Goal: Check status: Check status

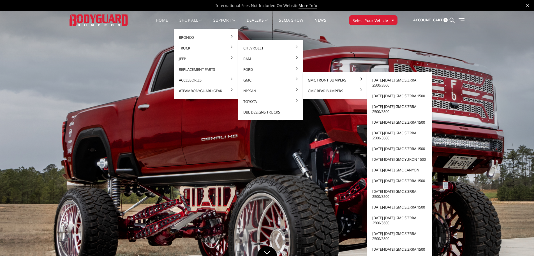
click at [396, 108] on link "[DATE]-[DATE] GMC Sierra 2500/3500" at bounding box center [400, 109] width 60 height 16
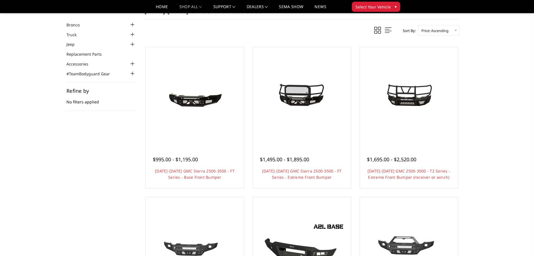
scroll to position [28, 0]
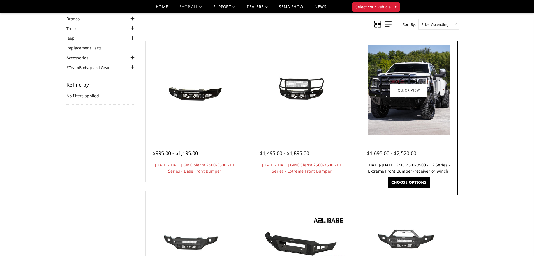
click at [434, 166] on link "[DATE]-[DATE] GMC 2500-3500 - T2 Series - Extreme Front Bumper (receiver or win…" at bounding box center [409, 168] width 83 height 12
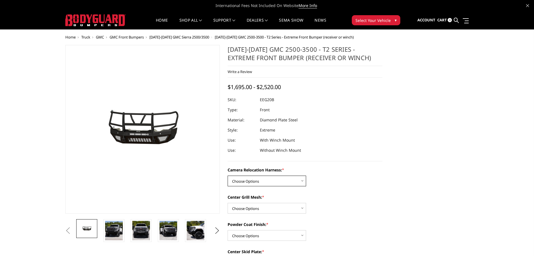
click at [292, 183] on select "Choose Options Without camera harness With camera harness" at bounding box center [267, 180] width 79 height 11
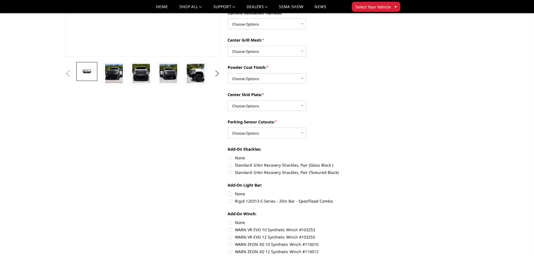
click at [250, 173] on label "Standard 3/4in Recovery Shackles, Pair (Textured Black)" at bounding box center [305, 172] width 155 height 6
click at [383, 162] on input "Standard 3/4in Recovery Shackles, Pair (Textured Black)" at bounding box center [383, 162] width 0 height 0
radio input "true"
click at [255, 138] on div "Camera Relocation Harness: * Choose Options Without camera harness With camera …" at bounding box center [305, 157] width 155 height 294
click at [255, 136] on select "Choose Options Yes - With Parking Sensor Cutouts" at bounding box center [267, 132] width 79 height 11
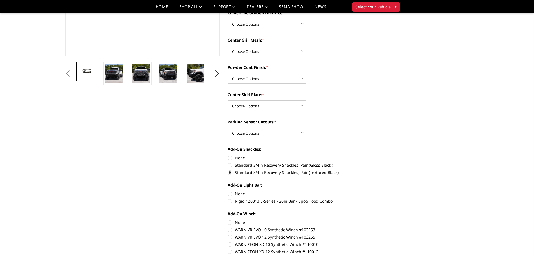
select select "3788"
click at [228, 127] on select "Choose Options Yes - With Parking Sensor Cutouts" at bounding box center [267, 132] width 79 height 11
click at [255, 109] on select "Choose Options Winch Mount Skid Plate Standard Skid Plate (included) 2" Receive…" at bounding box center [267, 105] width 79 height 11
select select "3791"
click at [228, 100] on select "Choose Options Winch Mount Skid Plate Standard Skid Plate (included) 2" Receive…" at bounding box center [267, 105] width 79 height 11
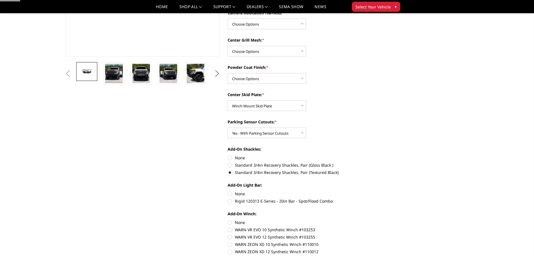
click at [256, 72] on div "Powder Coat Finish: * Choose Options Textured Black Powder Coat Gloss Black Pow…" at bounding box center [305, 73] width 155 height 19
drag, startPoint x: 254, startPoint y: 78, endPoint x: 253, endPoint y: 83, distance: 5.0
click at [254, 78] on select "Choose Options Textured Black Powder Coat Gloss Black Powder Coat Bare Metal" at bounding box center [267, 78] width 79 height 11
select select "3794"
click at [228, 73] on select "Choose Options Textured Black Powder Coat Gloss Black Powder Coat Bare Metal" at bounding box center [267, 78] width 79 height 11
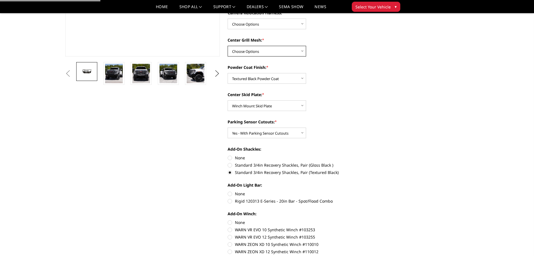
click at [257, 49] on select "Choose Options Without expanded metal With expanded metal" at bounding box center [267, 51] width 79 height 11
select select "3795"
click at [228, 46] on select "Choose Options Without expanded metal With expanded metal" at bounding box center [267, 51] width 79 height 11
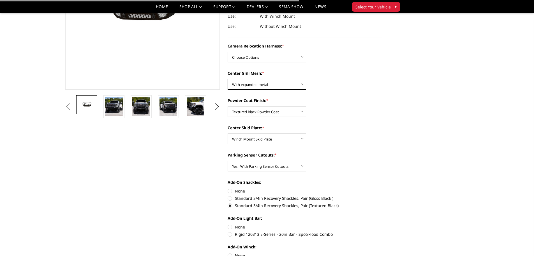
scroll to position [84, 0]
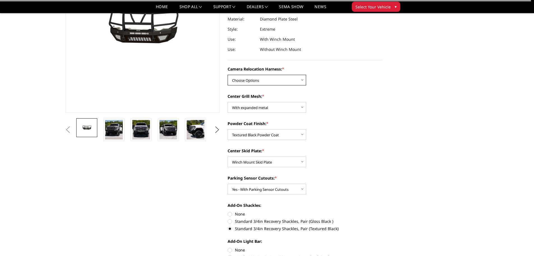
drag, startPoint x: 256, startPoint y: 76, endPoint x: 256, endPoint y: 81, distance: 5.1
click at [256, 76] on select "Choose Options Without camera harness With camera harness" at bounding box center [267, 80] width 79 height 11
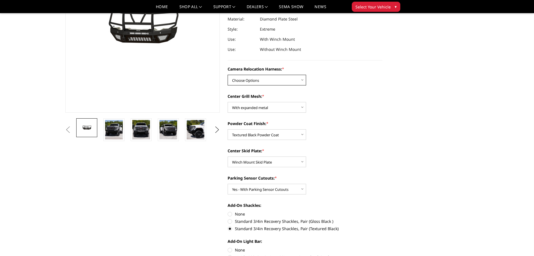
click at [259, 77] on select "Choose Options Without camera harness With camera harness" at bounding box center [267, 80] width 79 height 11
select select "3797"
click at [228, 75] on select "Choose Options Without camera harness With camera harness" at bounding box center [267, 80] width 79 height 11
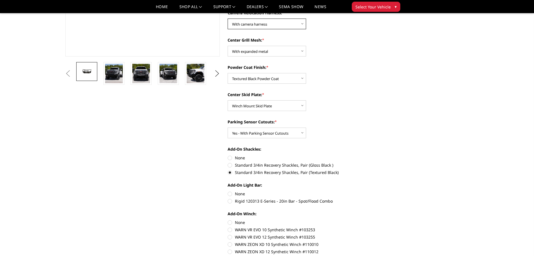
scroll to position [168, 0]
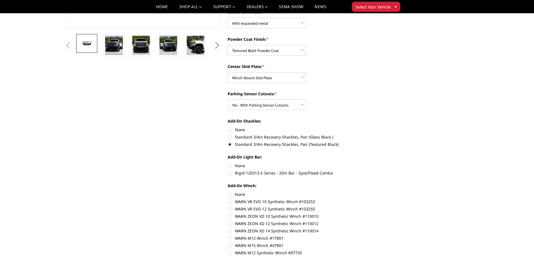
click at [237, 166] on label "None" at bounding box center [305, 165] width 155 height 6
click at [228, 163] on input "None" at bounding box center [228, 162] width 0 height 0
radio input "true"
click at [237, 194] on label "None" at bounding box center [305, 194] width 155 height 6
click at [228, 191] on input "None" at bounding box center [228, 191] width 0 height 0
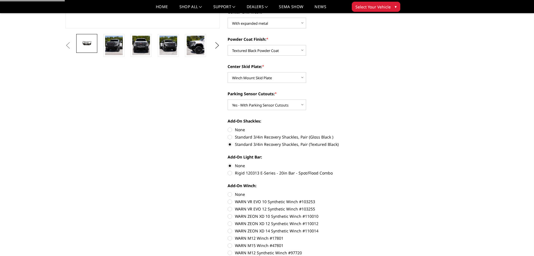
radio input "true"
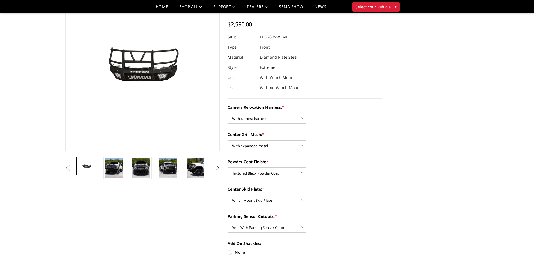
scroll to position [56, 0]
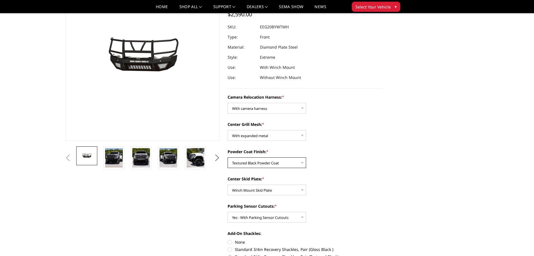
click at [264, 163] on select "Choose Options Textured Black Powder Coat Gloss Black Powder Coat Bare Metal" at bounding box center [267, 162] width 79 height 11
click at [228, 157] on select "Choose Options Textured Black Powder Coat Gloss Black Powder Coat Bare Metal" at bounding box center [267, 162] width 79 height 11
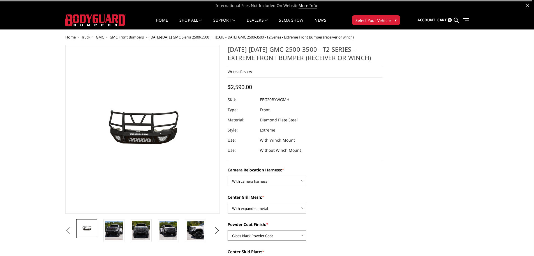
scroll to position [28, 0]
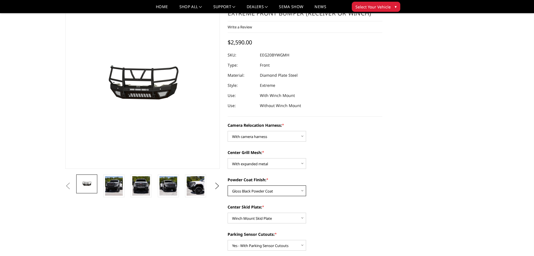
drag, startPoint x: 279, startPoint y: 189, endPoint x: 277, endPoint y: 195, distance: 6.2
click at [279, 189] on select "Choose Options Textured Black Powder Coat Gloss Black Powder Coat Bare Metal" at bounding box center [267, 190] width 79 height 11
select select "3794"
click at [228, 185] on select "Choose Options Textured Black Powder Coat Gloss Black Powder Coat Bare Metal" at bounding box center [267, 190] width 79 height 11
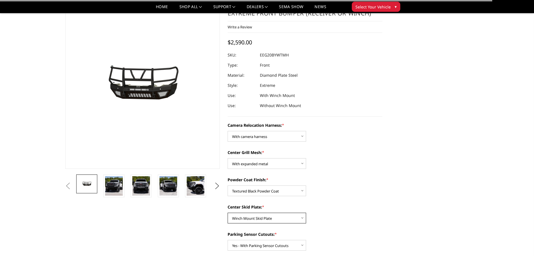
click at [263, 216] on select "Choose Options Winch Mount Skid Plate Standard Skid Plate (included) 2" Receive…" at bounding box center [267, 217] width 79 height 11
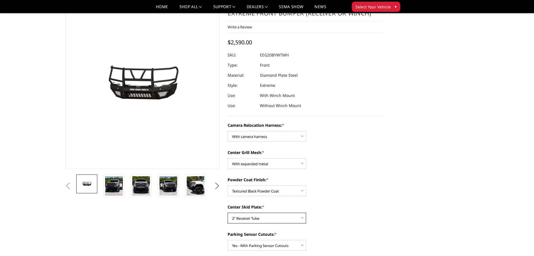
click at [228, 212] on select "Choose Options Winch Mount Skid Plate Standard Skid Plate (included) 2" Receive…" at bounding box center [267, 217] width 79 height 11
click at [254, 219] on select "Choose Options Winch Mount Skid Plate Standard Skid Plate (included) 2" Receive…" at bounding box center [267, 217] width 79 height 11
click at [228, 212] on select "Choose Options Winch Mount Skid Plate Standard Skid Plate (included) 2" Receive…" at bounding box center [267, 217] width 79 height 11
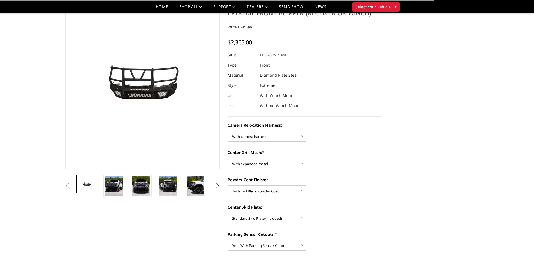
click at [253, 222] on select "Choose Options Winch Mount Skid Plate Standard Skid Plate (included) 2" Receive…" at bounding box center [267, 217] width 79 height 11
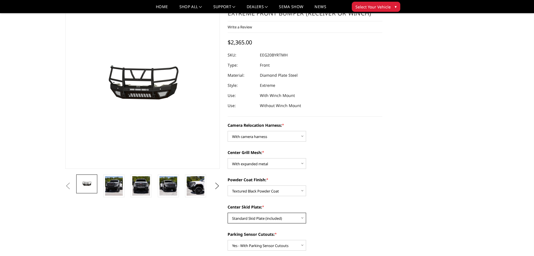
select select "3791"
click at [228, 212] on select "Choose Options Winch Mount Skid Plate Standard Skid Plate (included) 2" Receive…" at bounding box center [267, 217] width 79 height 11
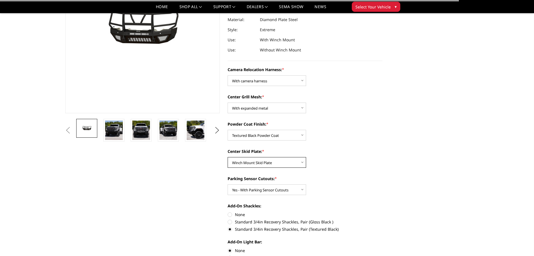
scroll to position [84, 0]
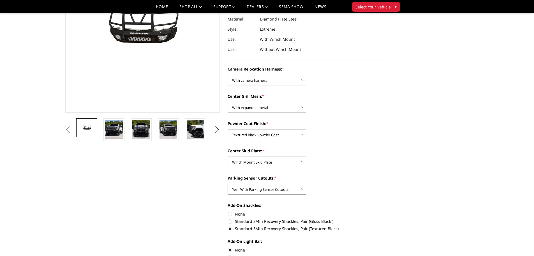
click at [261, 192] on select "Choose Options Yes - With Parking Sensor Cutouts" at bounding box center [267, 188] width 79 height 11
click at [228, 183] on select "Choose Options Yes - With Parking Sensor Cutouts" at bounding box center [267, 188] width 79 height 11
click at [236, 215] on label "None" at bounding box center [305, 214] width 155 height 6
click at [228, 211] on input "None" at bounding box center [228, 211] width 0 height 0
radio input "true"
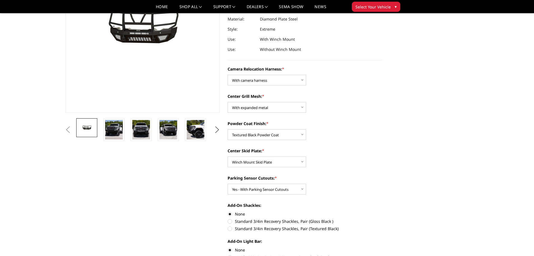
click at [239, 224] on div "Add-On Shackles: None Standard 3/4in Recovery Shackles, Pair (Gloss Black ) Sta…" at bounding box center [305, 216] width 155 height 28
click at [238, 227] on label "Standard 3/4in Recovery Shackles, Pair (Textured Black)" at bounding box center [305, 228] width 155 height 6
click at [383, 218] on input "Standard 3/4in Recovery Shackles, Pair (Textured Black)" at bounding box center [383, 218] width 0 height 0
radio input "true"
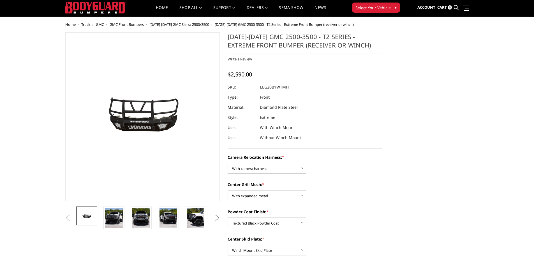
scroll to position [0, 0]
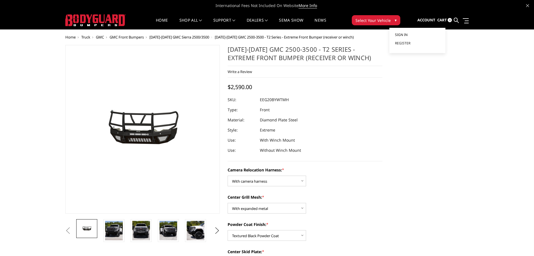
click at [414, 35] on link "Sign in" at bounding box center [417, 35] width 45 height 8
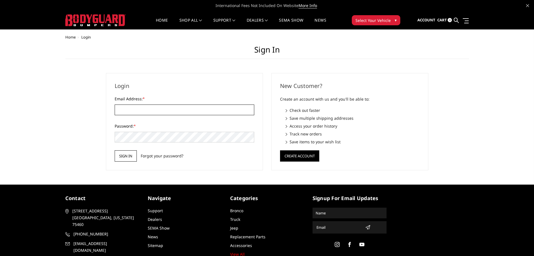
type input "customerservice@4wheelperformance.com"
click at [129, 153] on input "Sign in" at bounding box center [126, 155] width 22 height 11
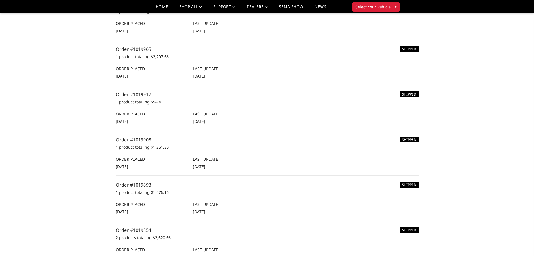
scroll to position [112, 0]
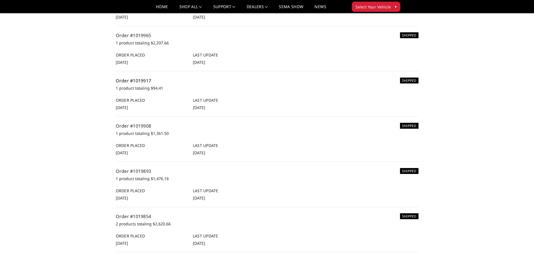
click at [152, 82] on link "Order #1019917" at bounding box center [134, 80] width 36 height 6
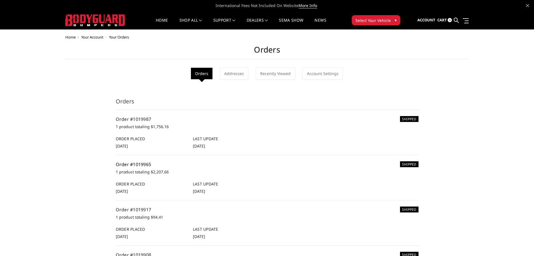
click at [130, 163] on link "Order #1019965" at bounding box center [134, 164] width 36 height 6
